Goal: Task Accomplishment & Management: Complete application form

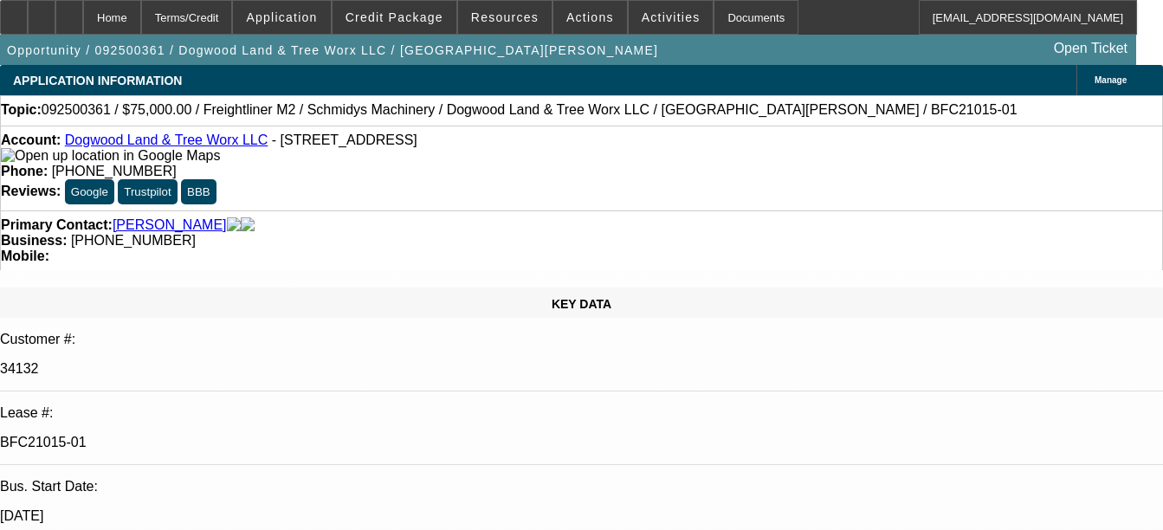
select select "0"
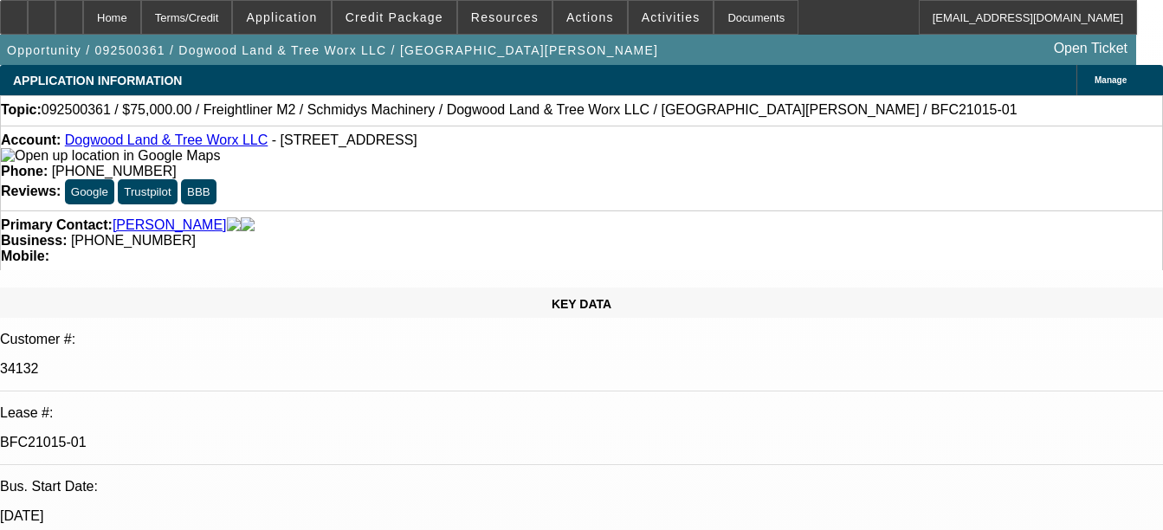
select select "0"
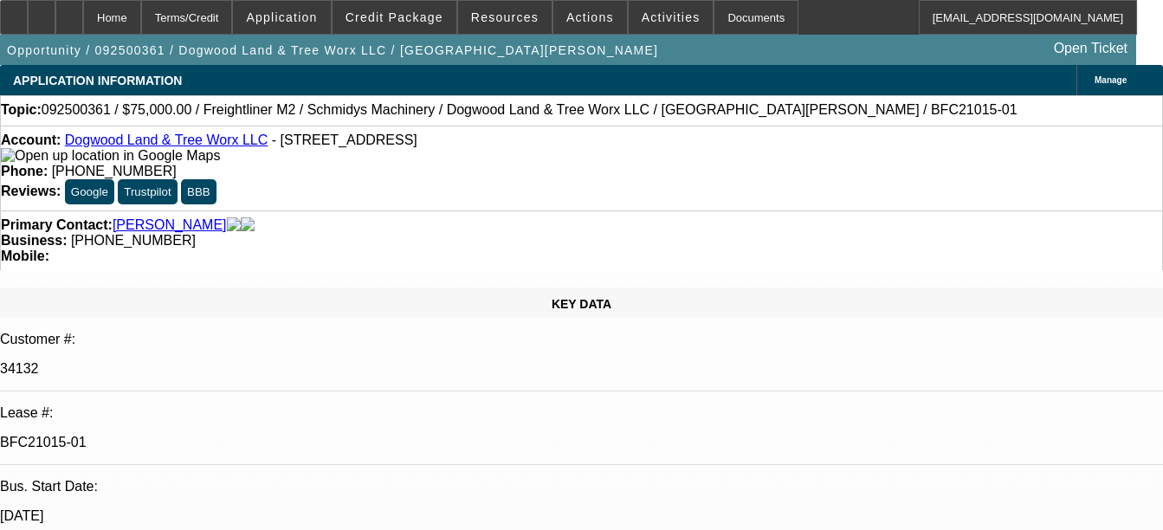
select select "0"
select select "1"
select select "3"
select select "6"
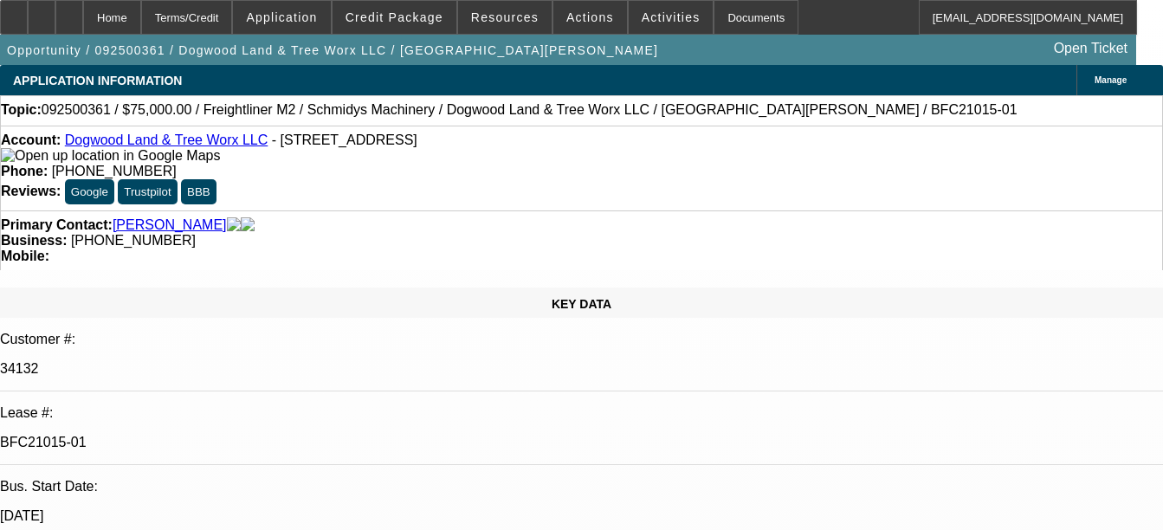
select select "1"
select select "3"
select select "6"
select select "1"
select select "3"
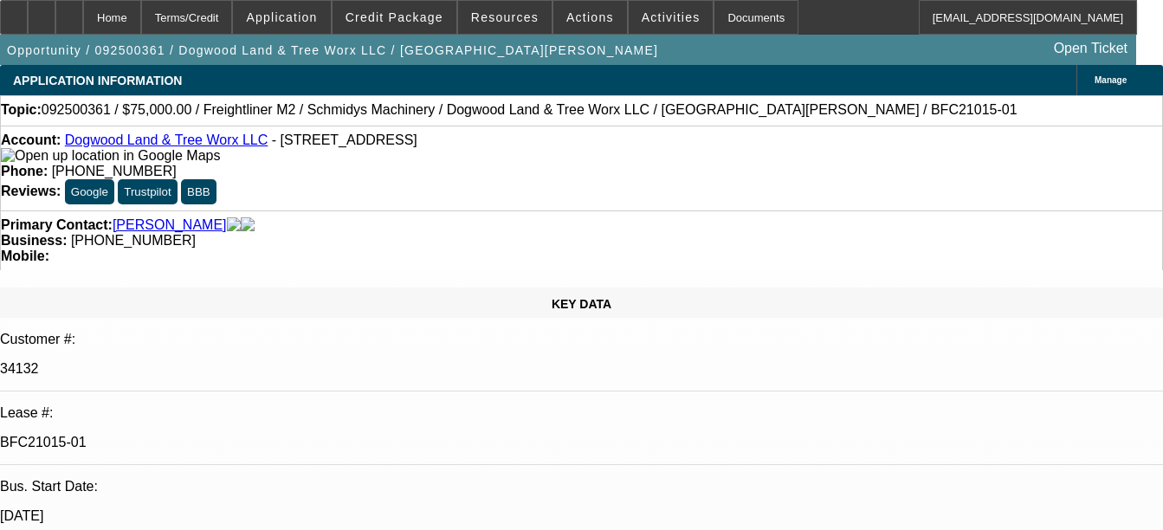
select select "6"
select select "1"
select select "3"
select select "6"
click at [737, 34] on div "Documents" at bounding box center [755, 17] width 85 height 35
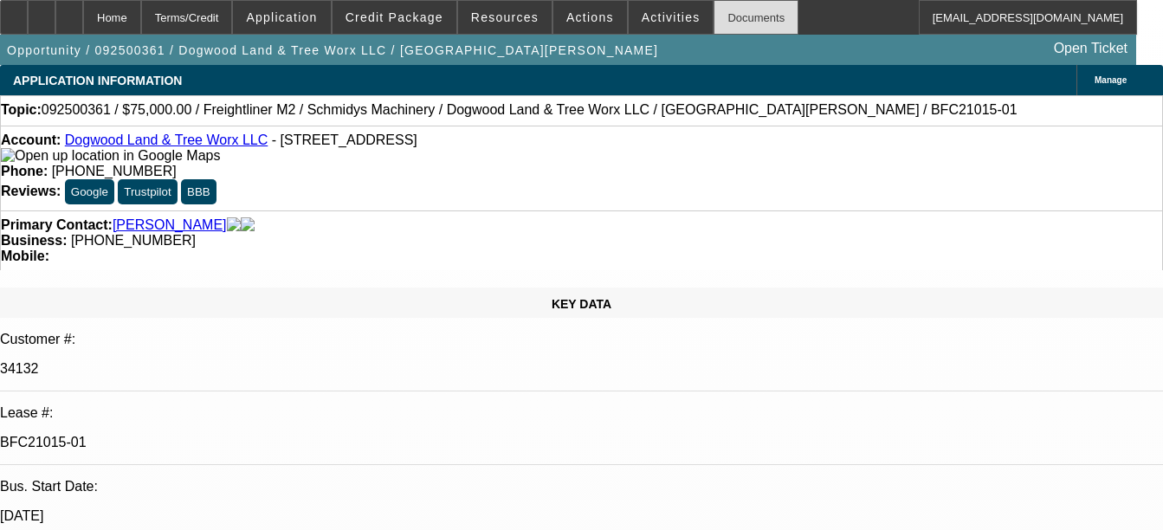
click at [744, 27] on div "Documents" at bounding box center [755, 17] width 85 height 35
click at [713, 20] on div "Documents" at bounding box center [755, 17] width 85 height 35
